Goal: Navigation & Orientation: Go to known website

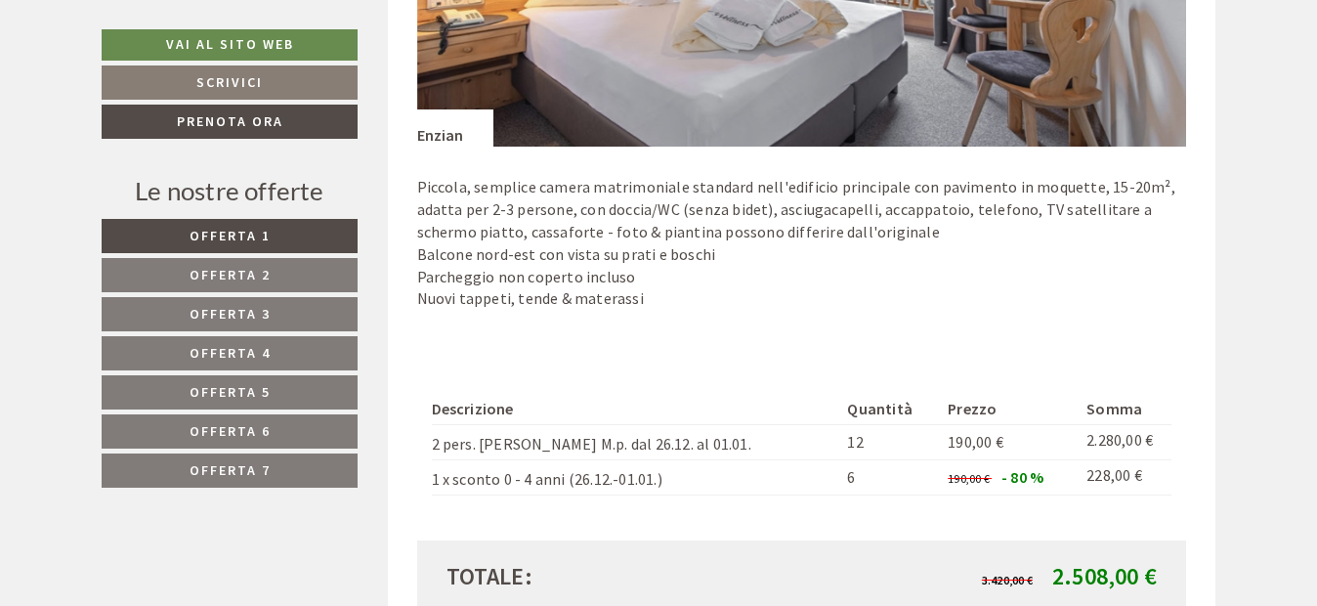
scroll to position [1466, 0]
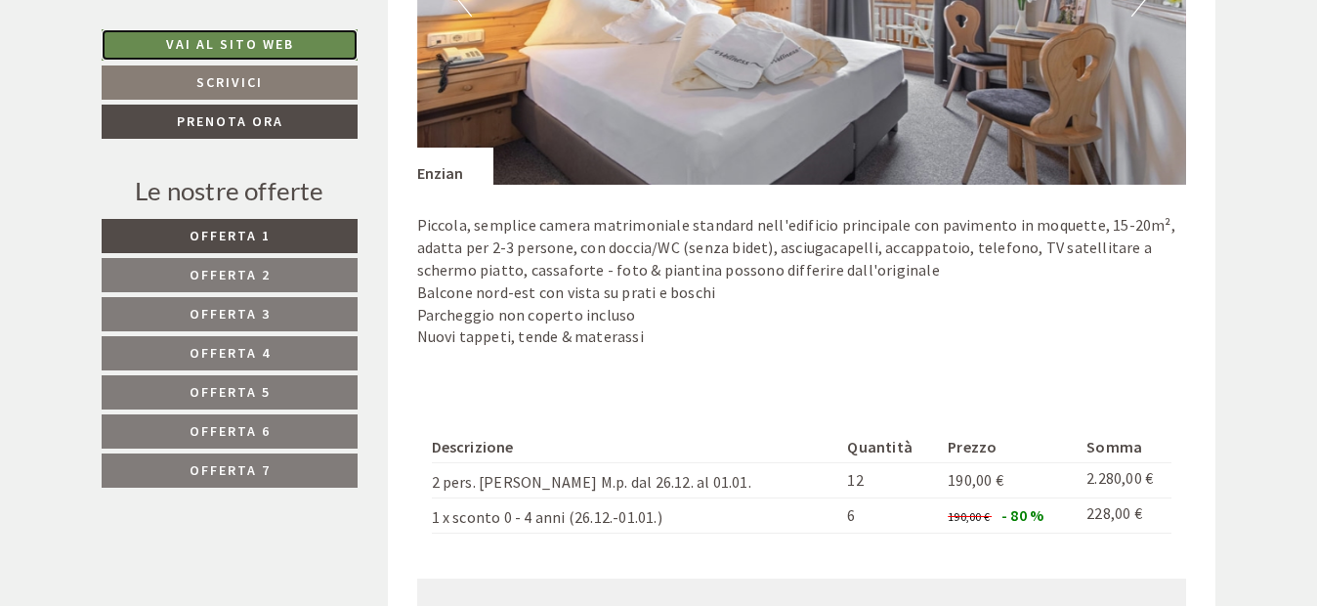
click at [266, 35] on link "Vai al sito web" at bounding box center [230, 44] width 256 height 31
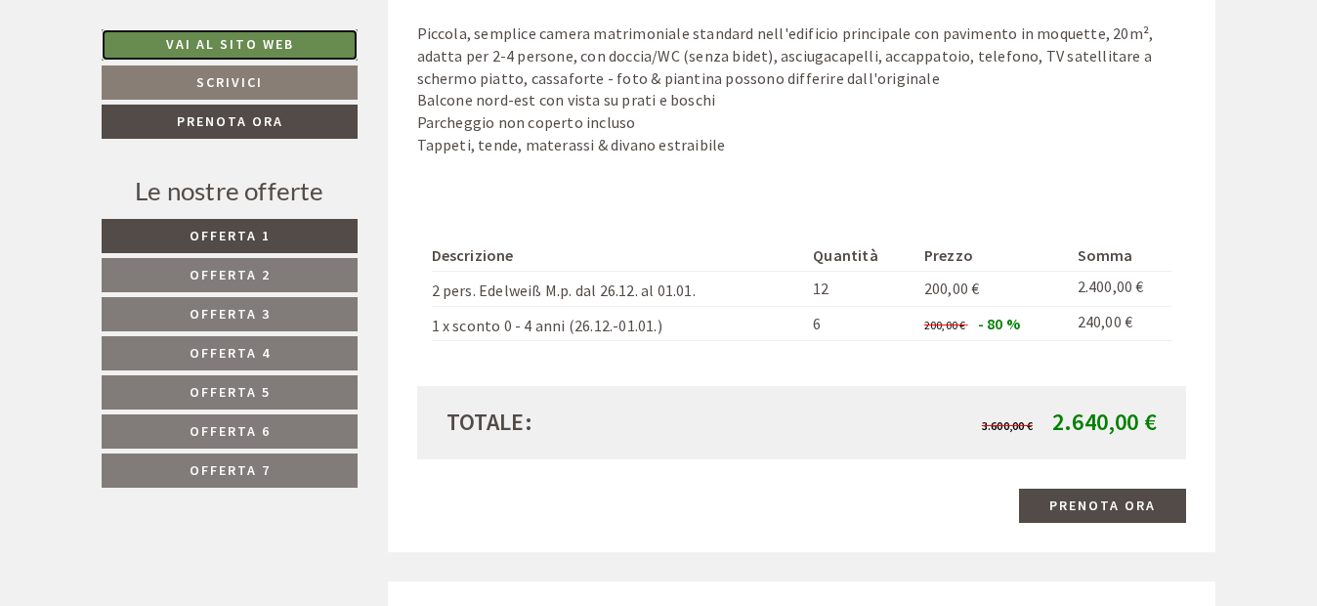
scroll to position [2932, 0]
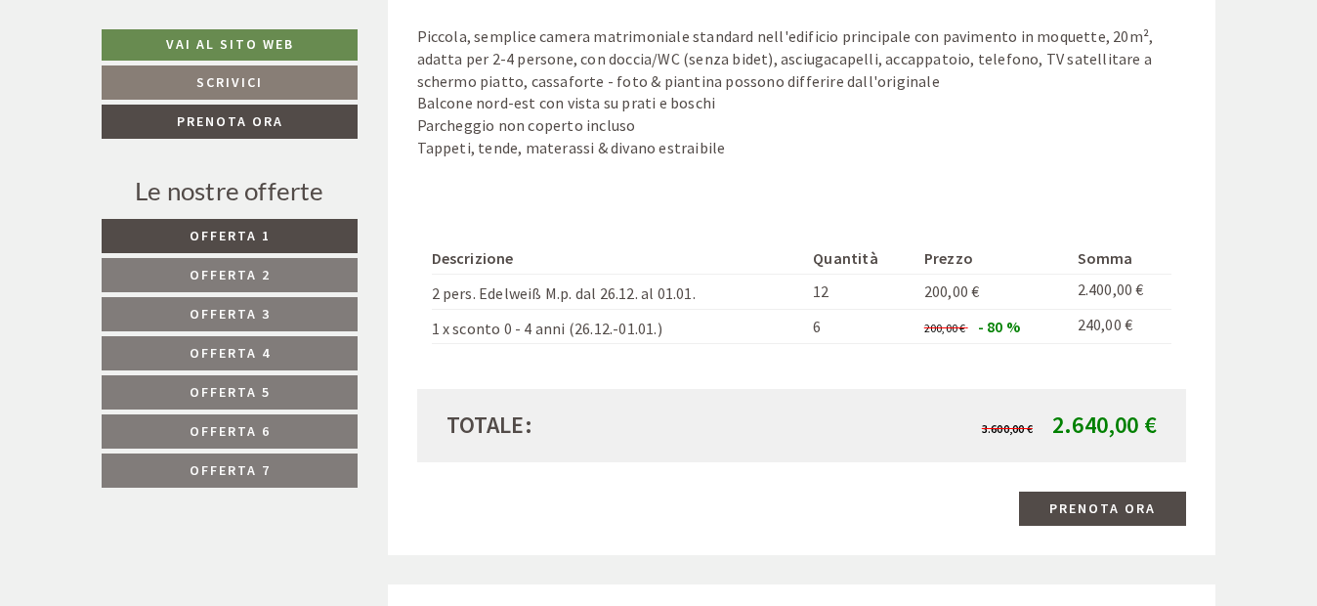
drag, startPoint x: 1316, startPoint y: 215, endPoint x: 1323, endPoint y: 184, distance: 32.0
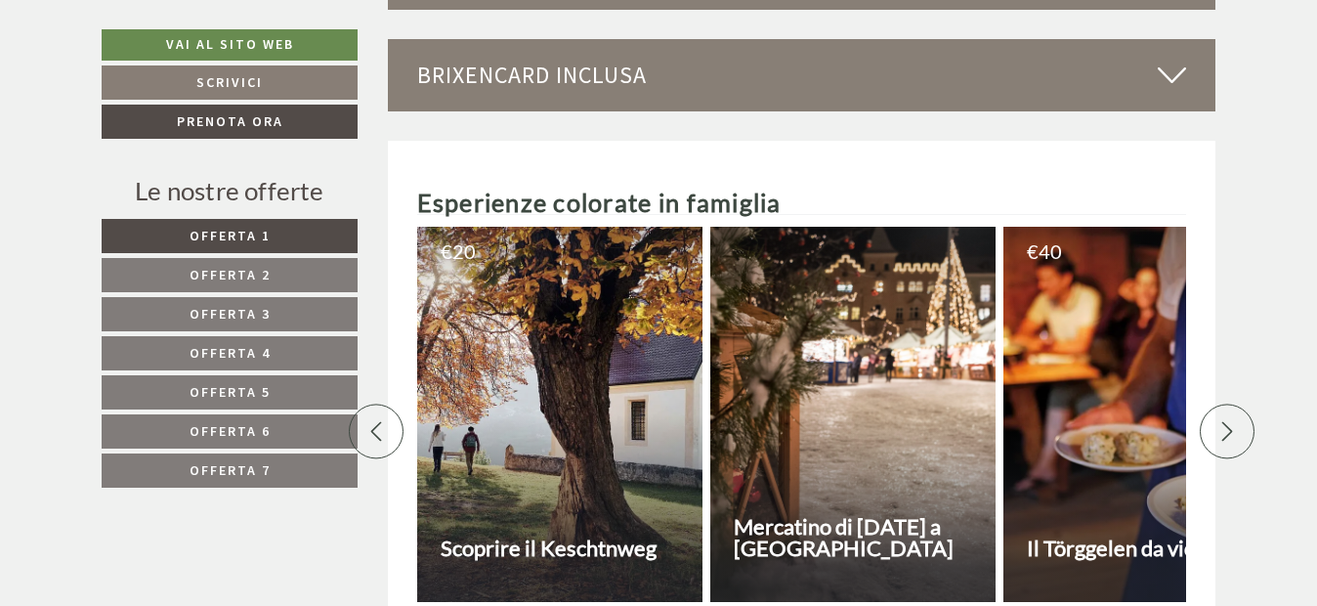
scroll to position [6949, 0]
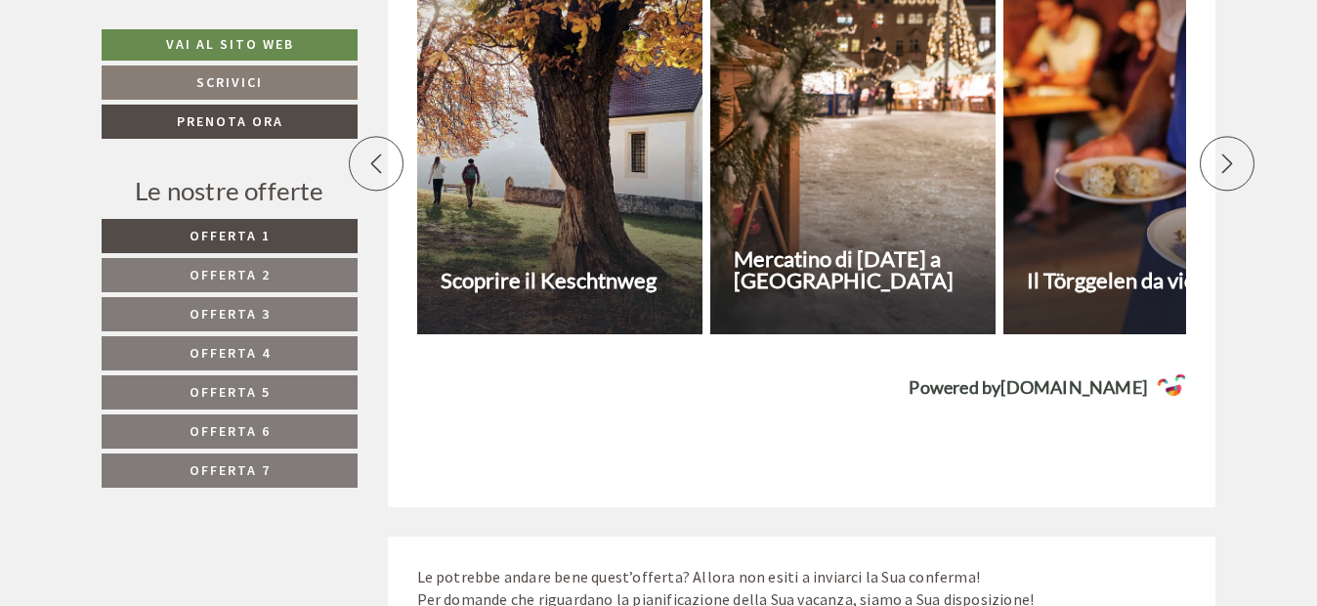
click at [1214, 176] on div at bounding box center [1227, 164] width 55 height 55
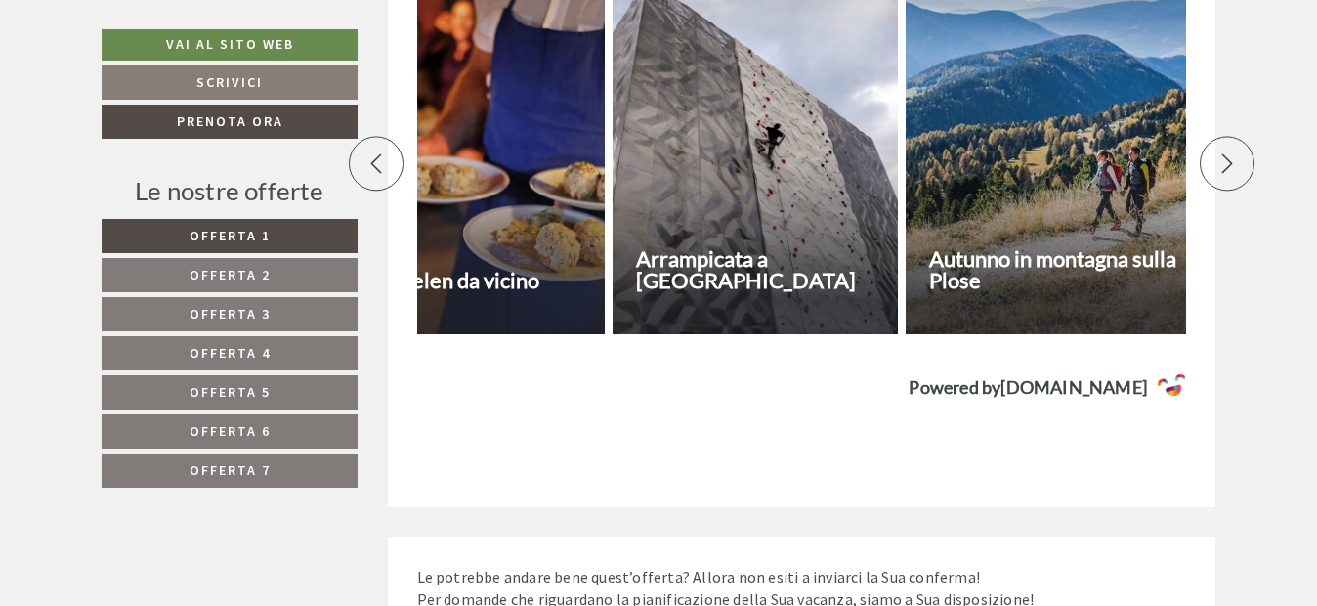
click at [1214, 176] on div at bounding box center [1227, 164] width 55 height 55
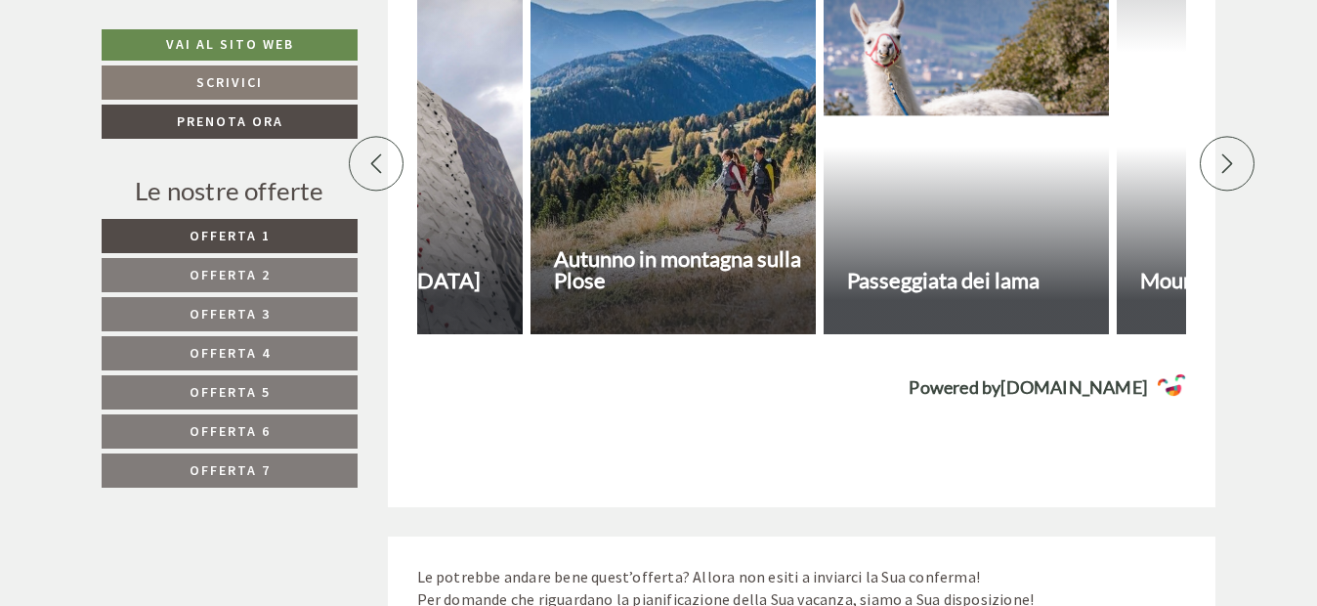
scroll to position [0, 1368]
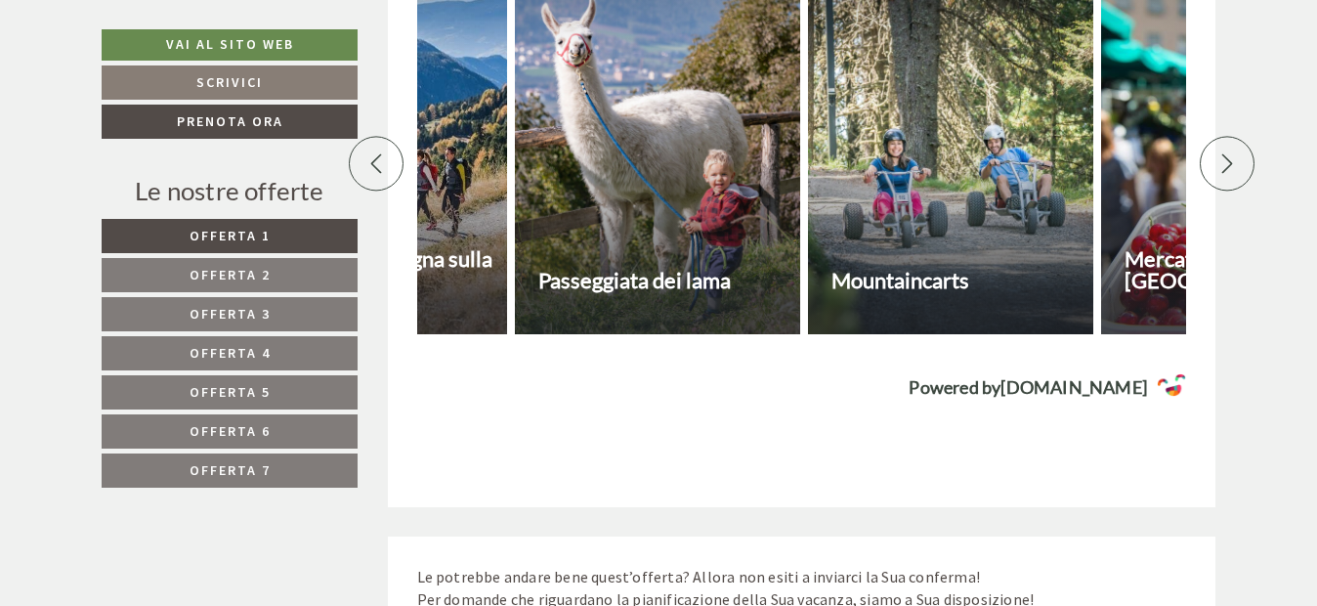
click at [1230, 174] on icon at bounding box center [1228, 164] width 20 height 20
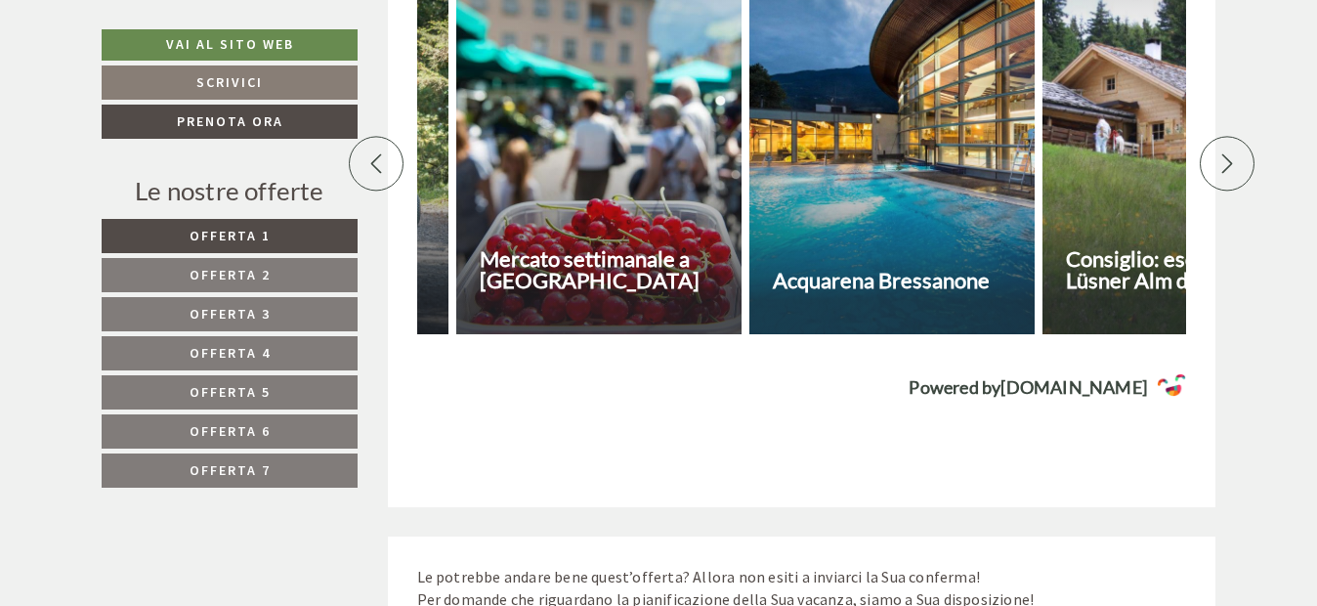
scroll to position [0, 2052]
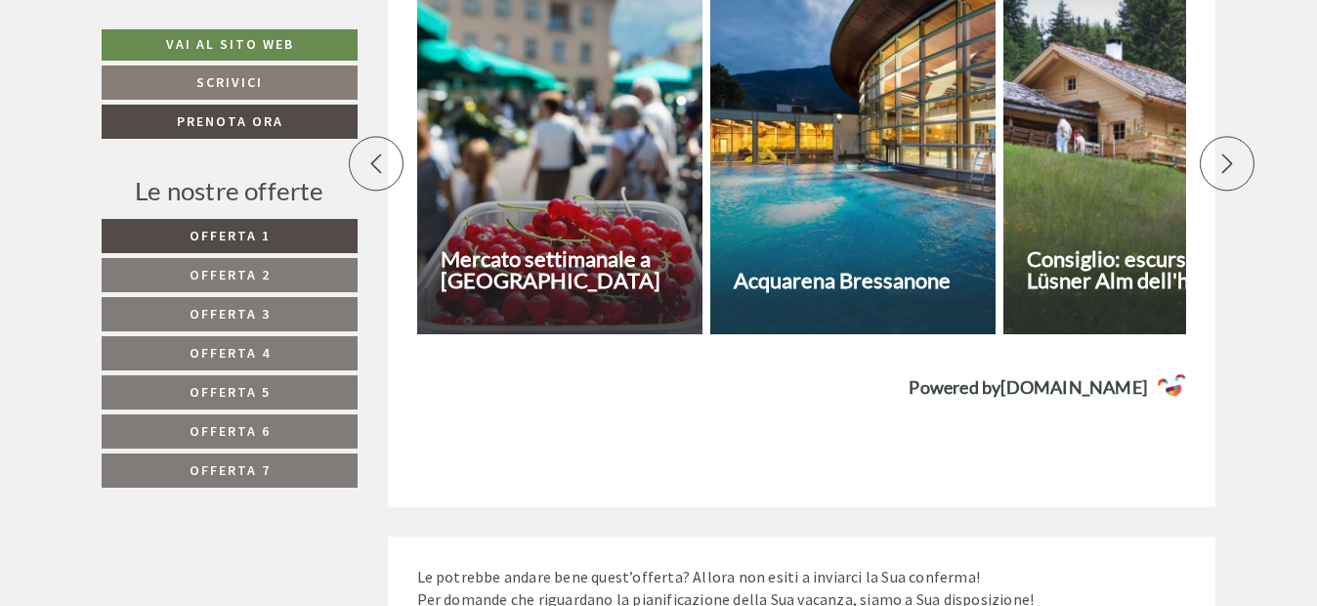
click at [1230, 174] on icon at bounding box center [1228, 164] width 20 height 20
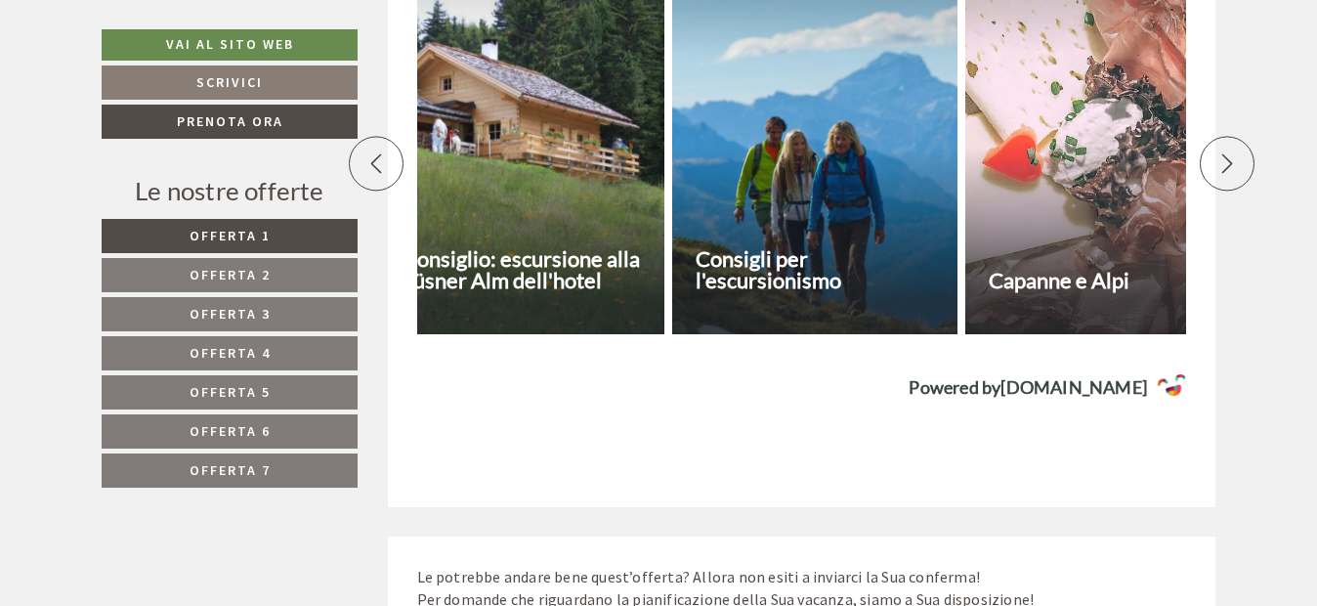
scroll to position [0, 2737]
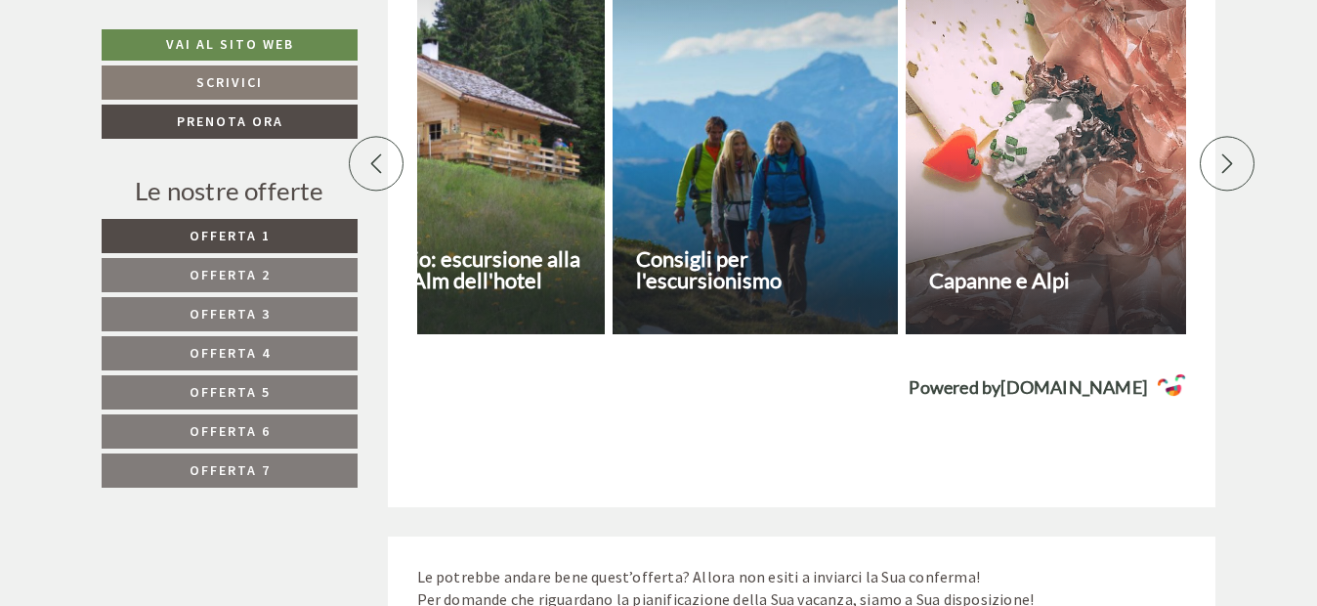
click at [1230, 174] on icon at bounding box center [1228, 164] width 20 height 20
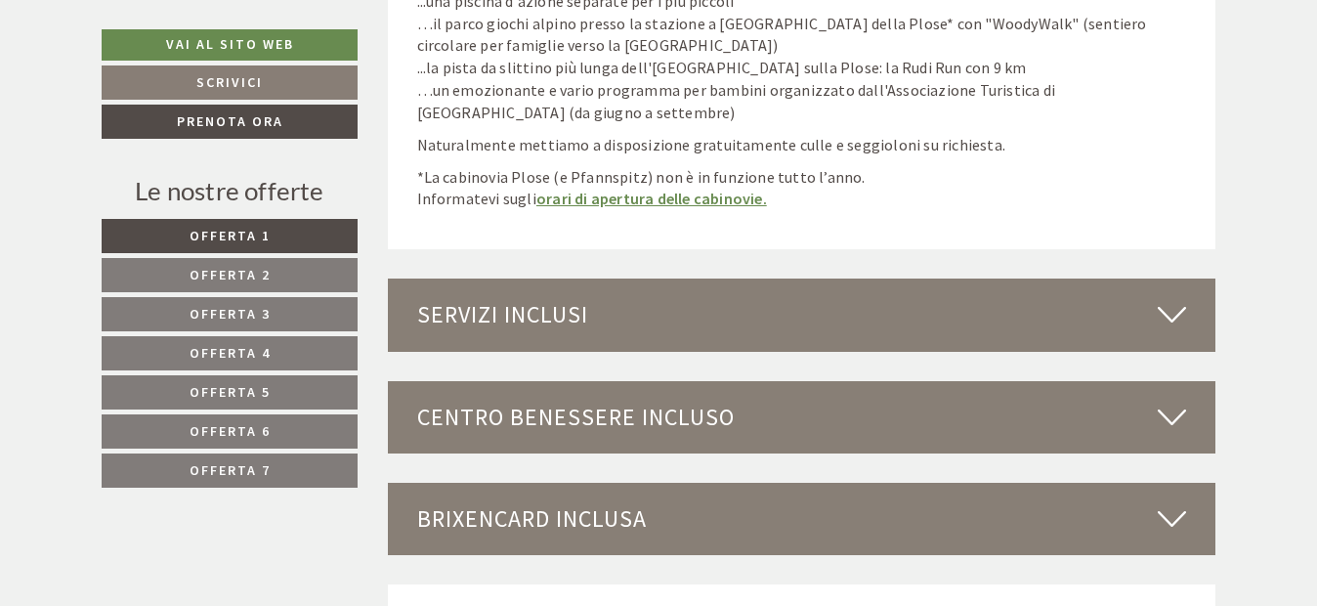
scroll to position [6167, 0]
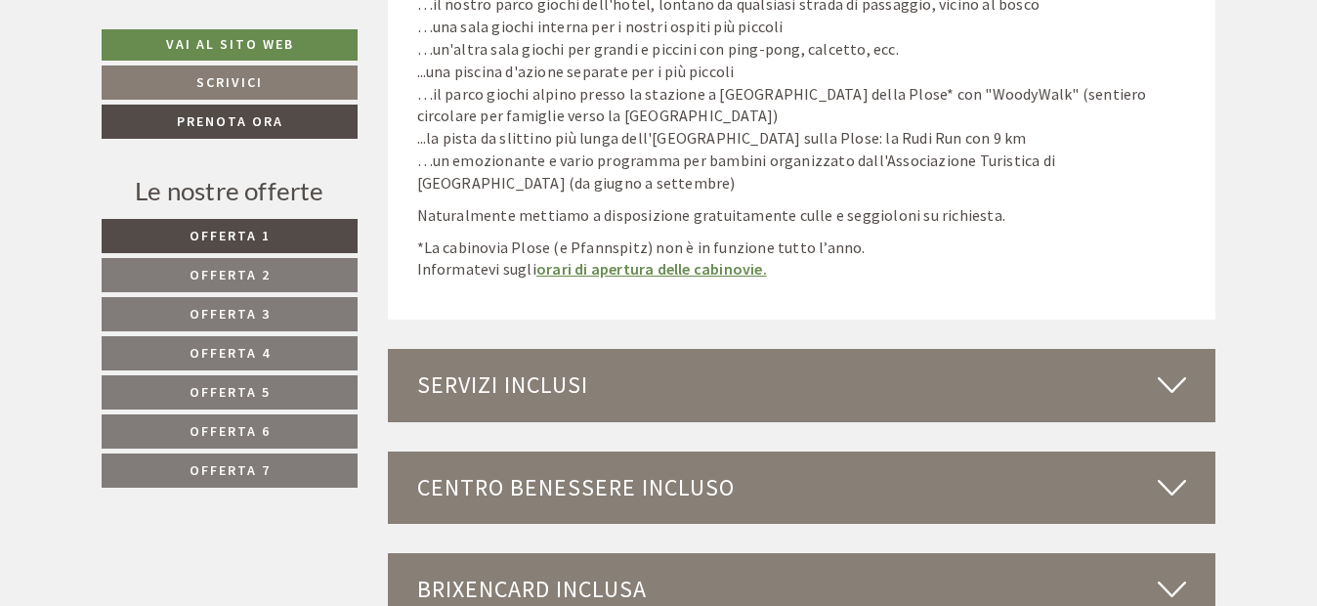
click at [824, 373] on div "Servizi inclusi" at bounding box center [802, 385] width 829 height 72
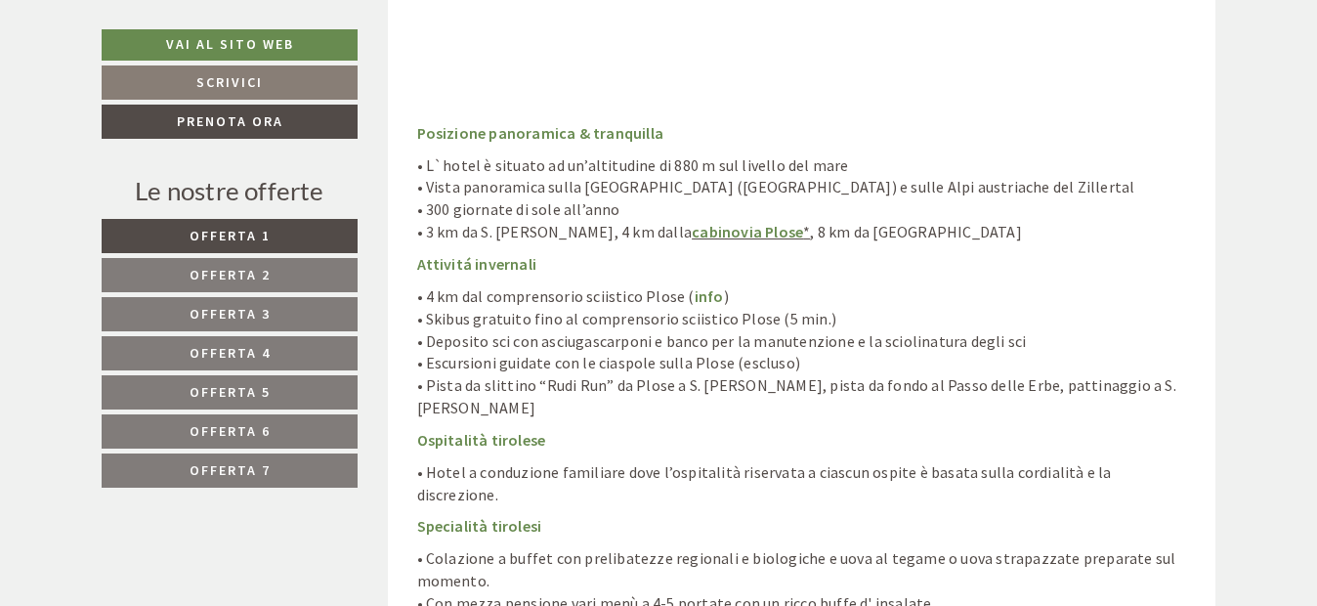
scroll to position [7047, 0]
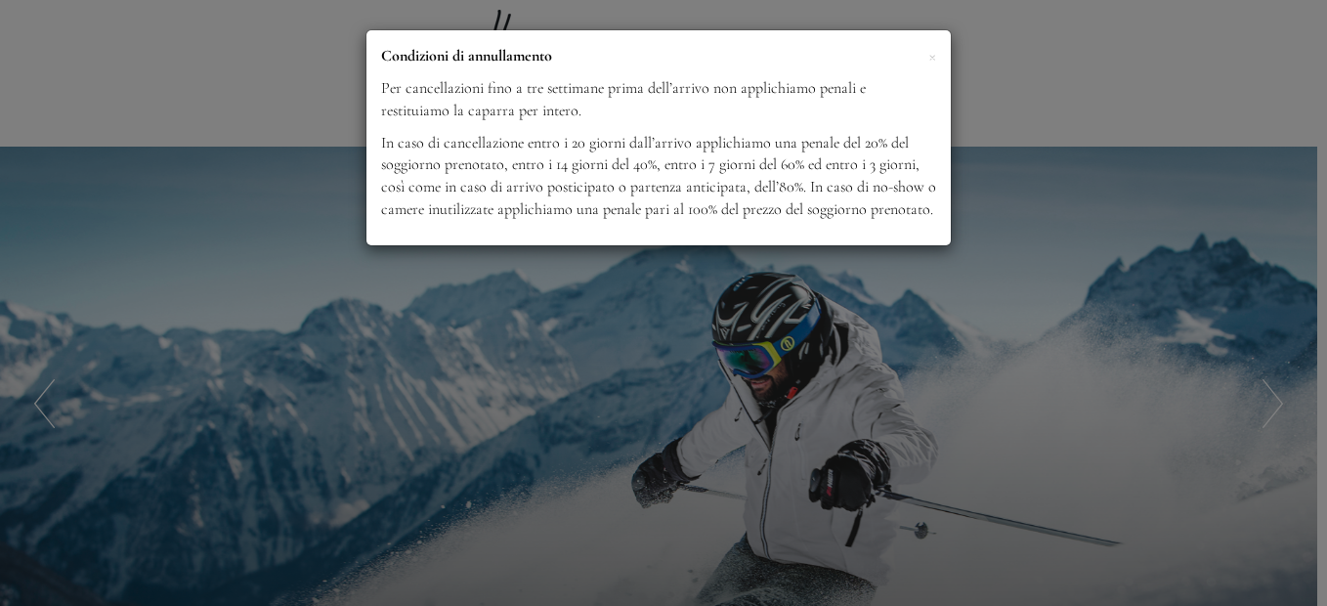
click at [855, 240] on div "× Condizioni di annullamento Per cancellazioni fino a tre settimane prima dell’…" at bounding box center [659, 137] width 584 height 215
click at [836, 338] on div "× Condizioni di annullamento Per cancellazioni fino a tre settimane prima dell’…" at bounding box center [663, 303] width 1327 height 606
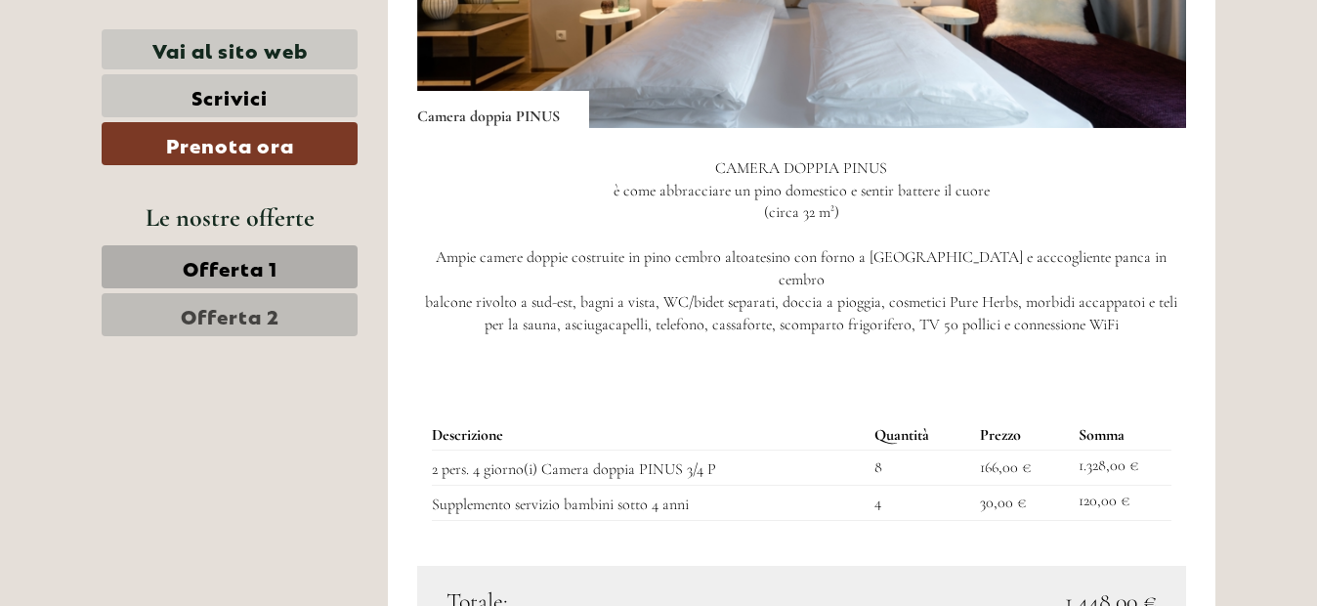
scroll to position [3421, 0]
